Goal: Task Accomplishment & Management: Use online tool/utility

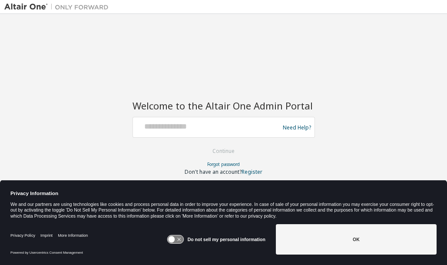
click at [223, 135] on div at bounding box center [207, 127] width 142 height 17
click at [186, 134] on div at bounding box center [207, 127] width 142 height 17
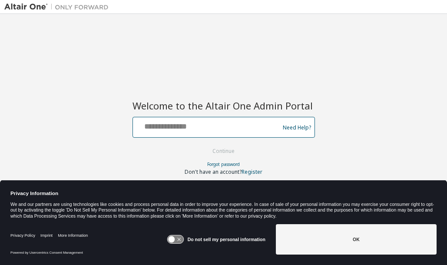
click at [192, 126] on input "text" at bounding box center [207, 125] width 142 height 13
type input "**********"
click at [203, 145] on button "Continue" at bounding box center [223, 151] width 40 height 13
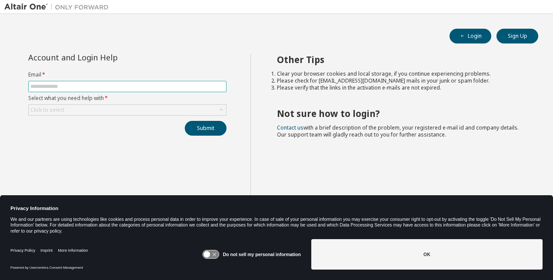
click at [69, 85] on input "text" at bounding box center [127, 86] width 194 height 7
type input "**********"
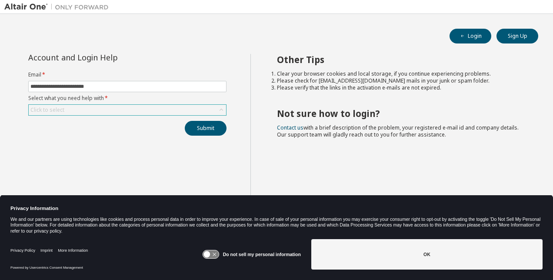
click at [164, 112] on div "Click to select" at bounding box center [127, 110] width 197 height 10
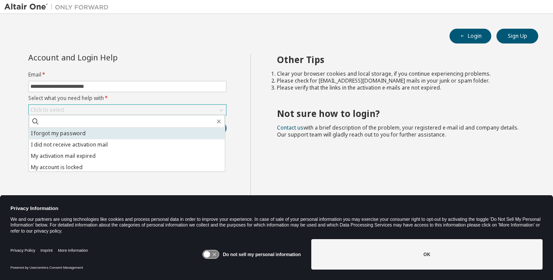
click at [120, 135] on li "I forgot my password" at bounding box center [127, 133] width 196 height 11
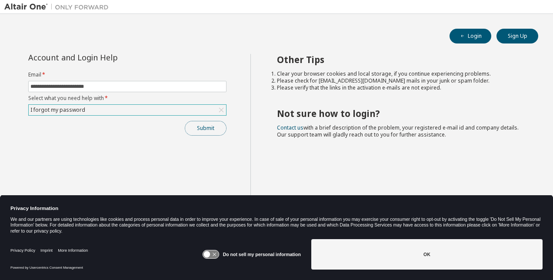
click at [210, 134] on button "Submit" at bounding box center [206, 128] width 42 height 15
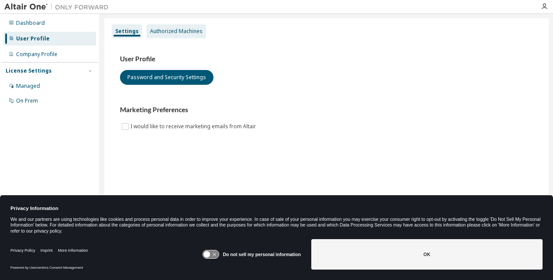
click at [164, 27] on div "Authorized Machines" at bounding box center [176, 31] width 60 height 14
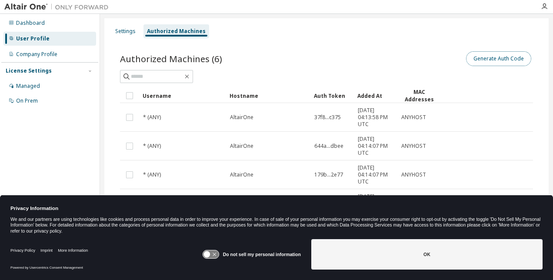
click at [491, 60] on button "Generate Auth Code" at bounding box center [498, 58] width 65 height 15
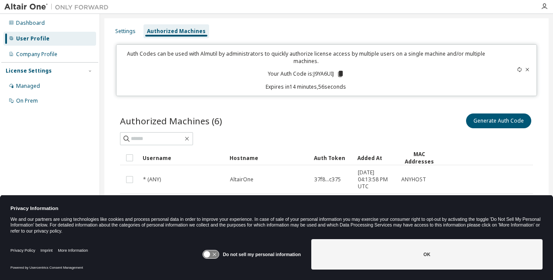
click at [320, 74] on p "Your Auth Code is: J9YA6UIJ" at bounding box center [306, 74] width 76 height 8
click at [319, 74] on p "Your Auth Code is: J9YA6UIJ" at bounding box center [306, 74] width 76 height 8
copy p "J9YA6UIJ"
